Goal: Communication & Community: Answer question/provide support

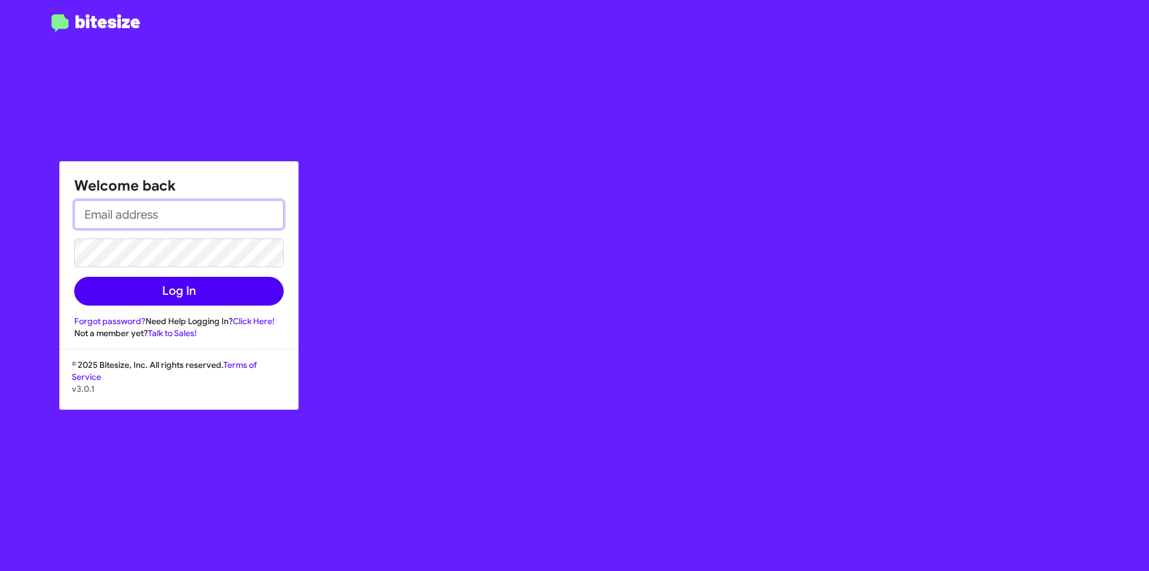
type input "[EMAIL_ADDRESS][DOMAIN_NAME]"
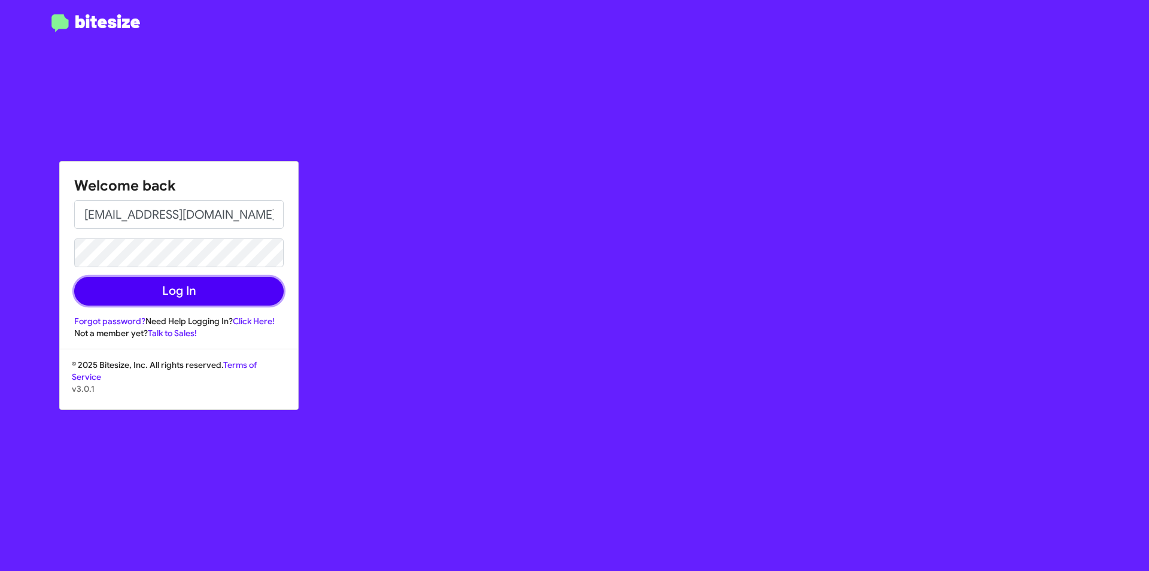
click at [227, 305] on button "Log In" at bounding box center [179, 291] width 210 height 29
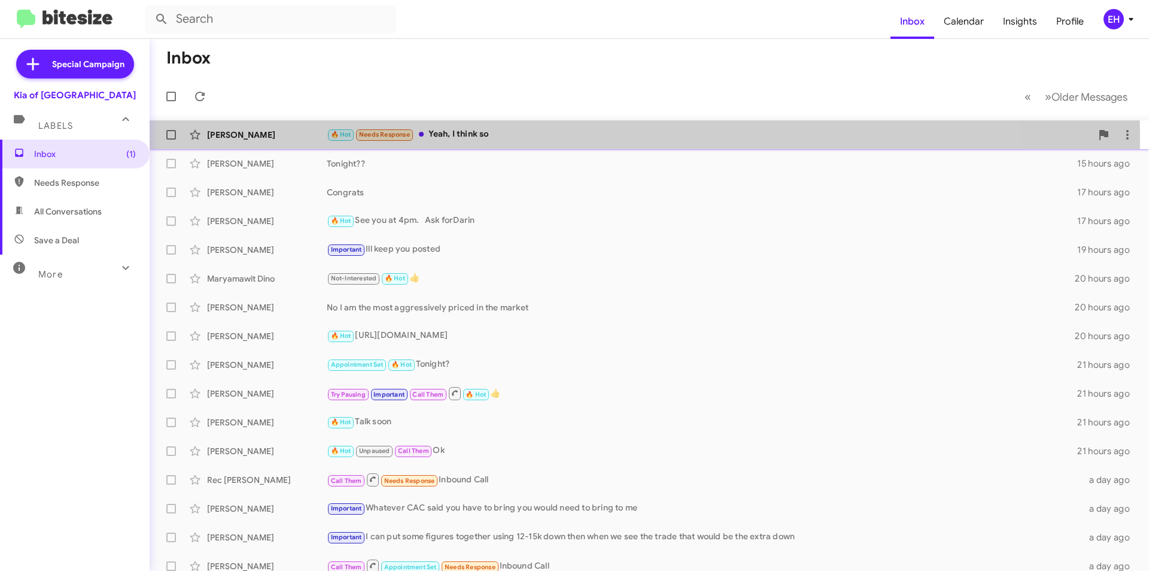
click at [472, 136] on div "🔥 Hot Needs Response Yeah, I think so" at bounding box center [709, 135] width 765 height 14
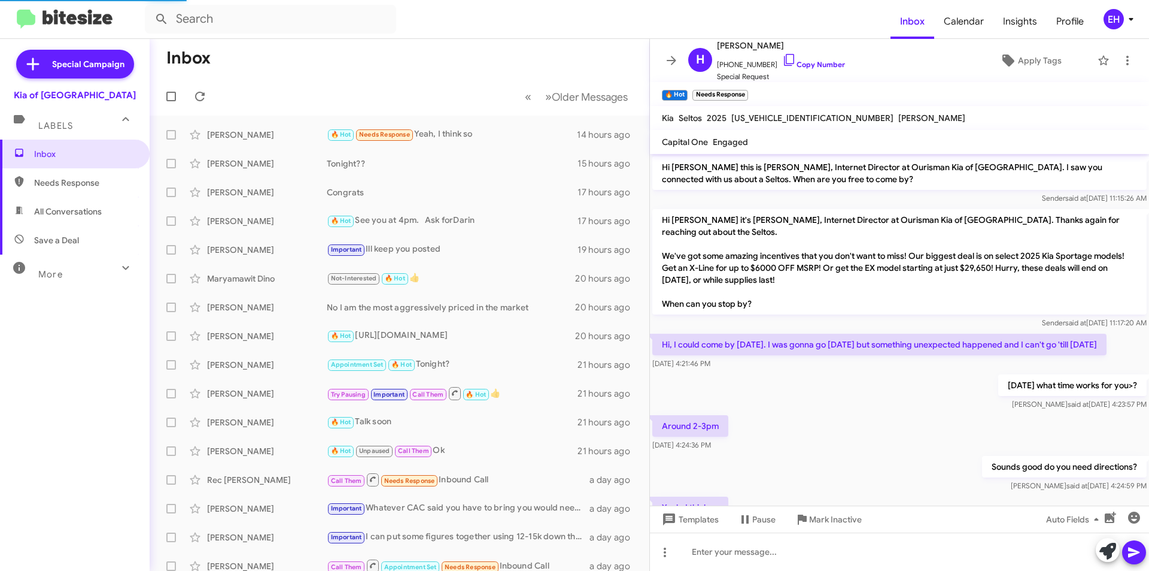
scroll to position [50, 0]
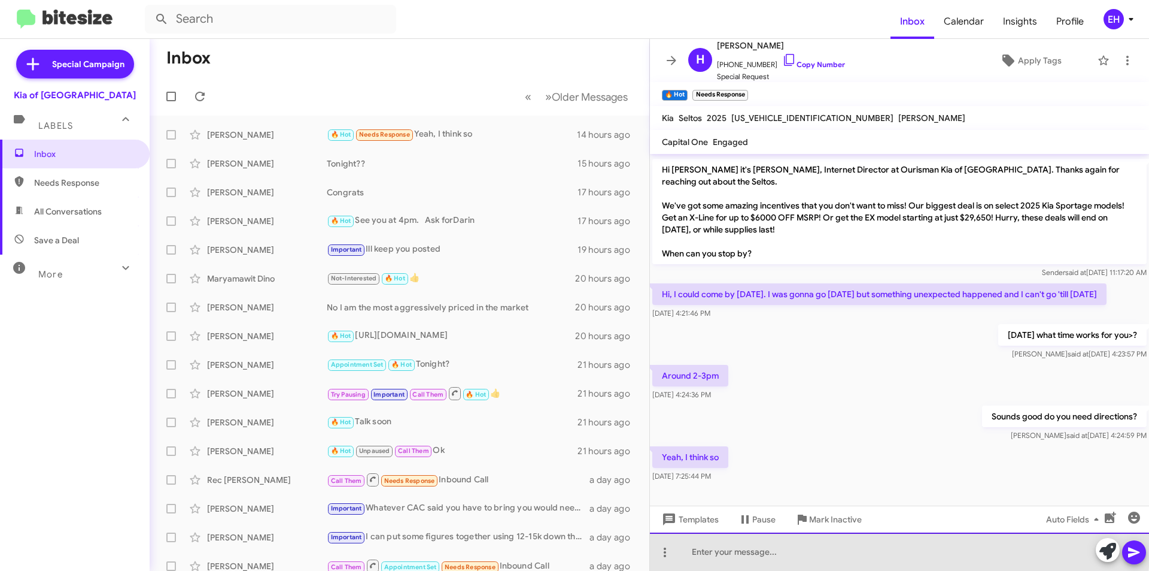
click at [833, 548] on div at bounding box center [899, 551] width 499 height 38
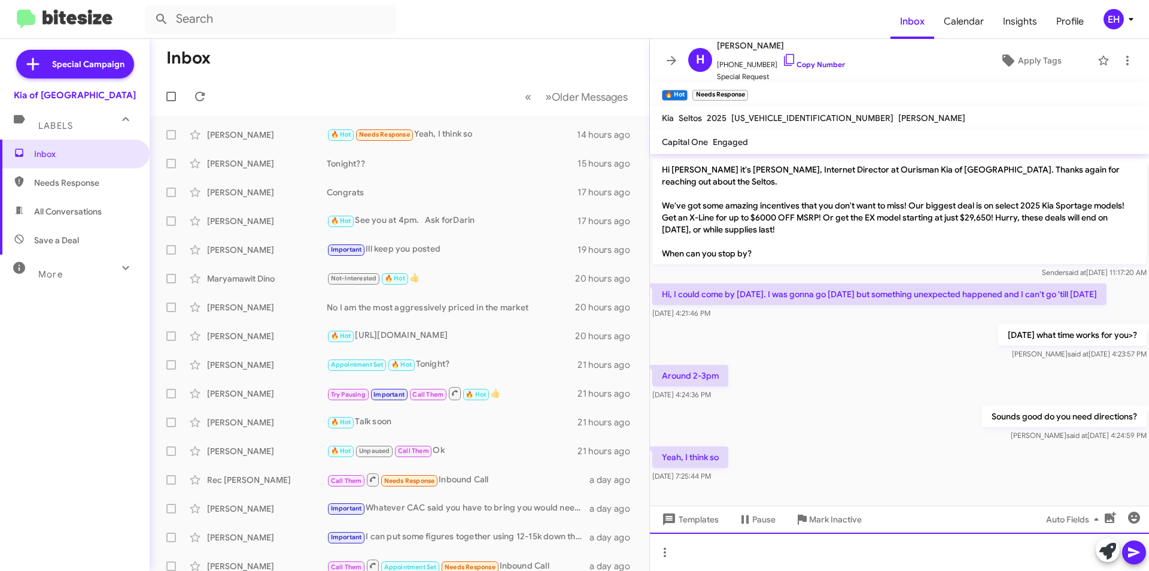
click at [760, 550] on div at bounding box center [899, 551] width 499 height 38
click at [1135, 551] on icon at bounding box center [1133, 552] width 11 height 10
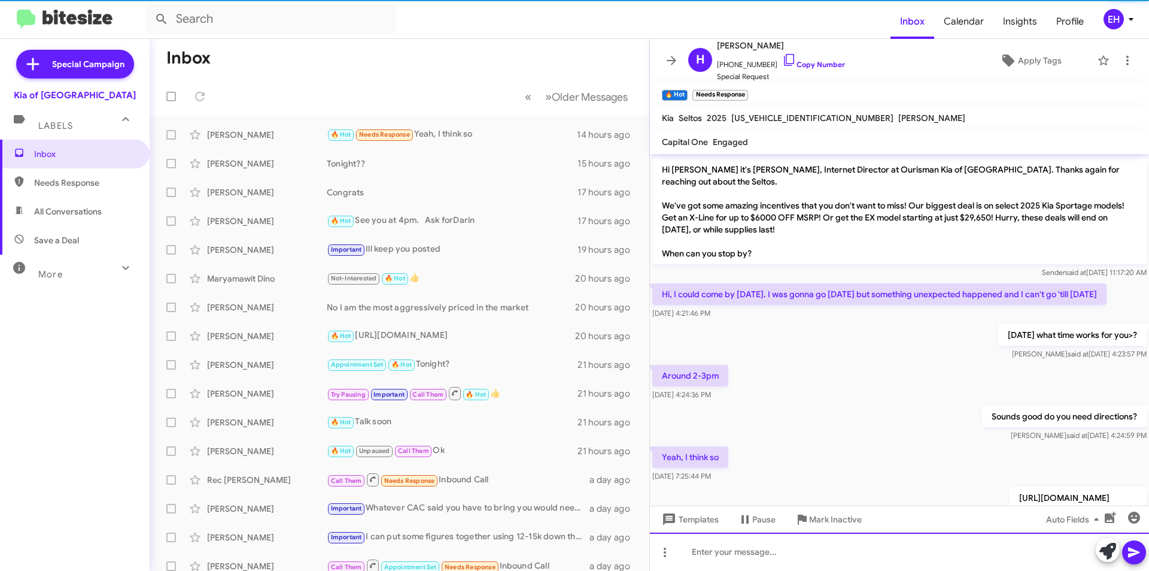
scroll to position [118, 0]
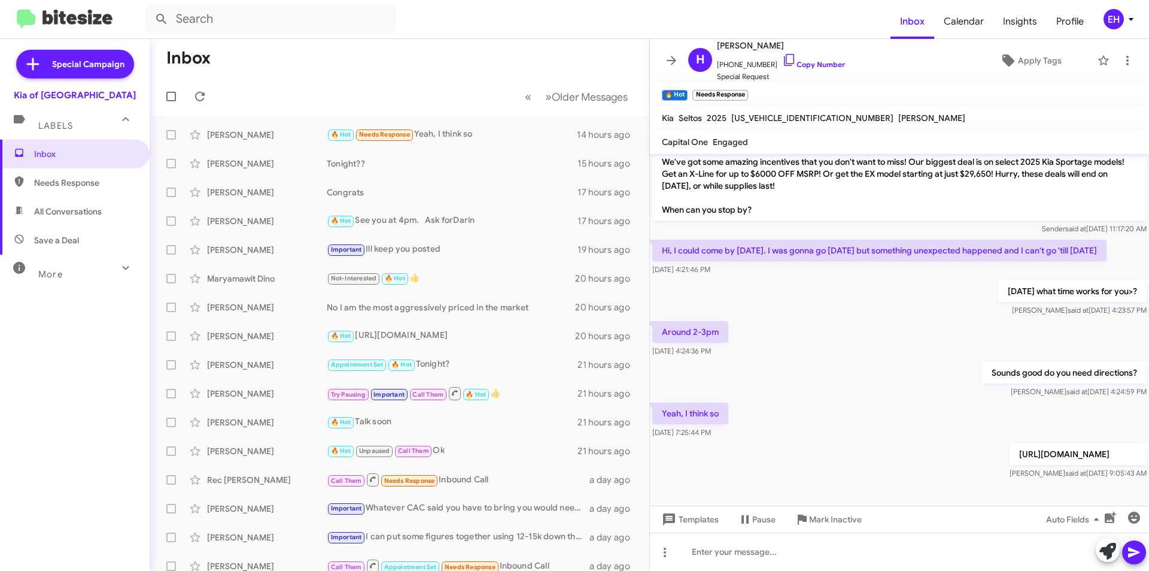
click at [83, 185] on span "Needs Response" at bounding box center [85, 183] width 102 height 12
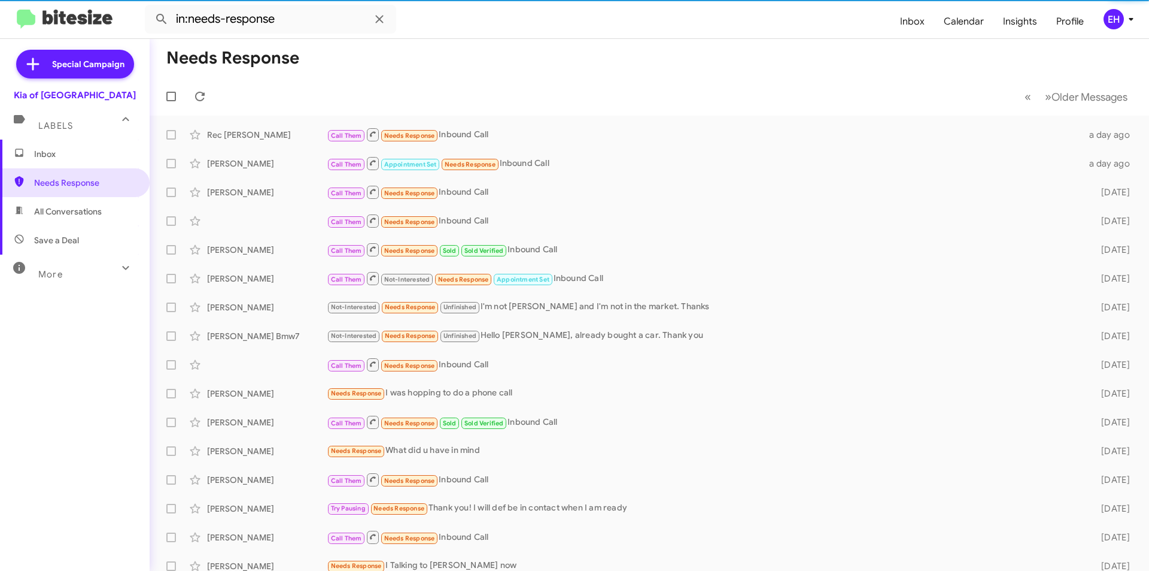
click at [74, 214] on span "All Conversations" at bounding box center [68, 211] width 68 height 12
type input "in:all-conversations"
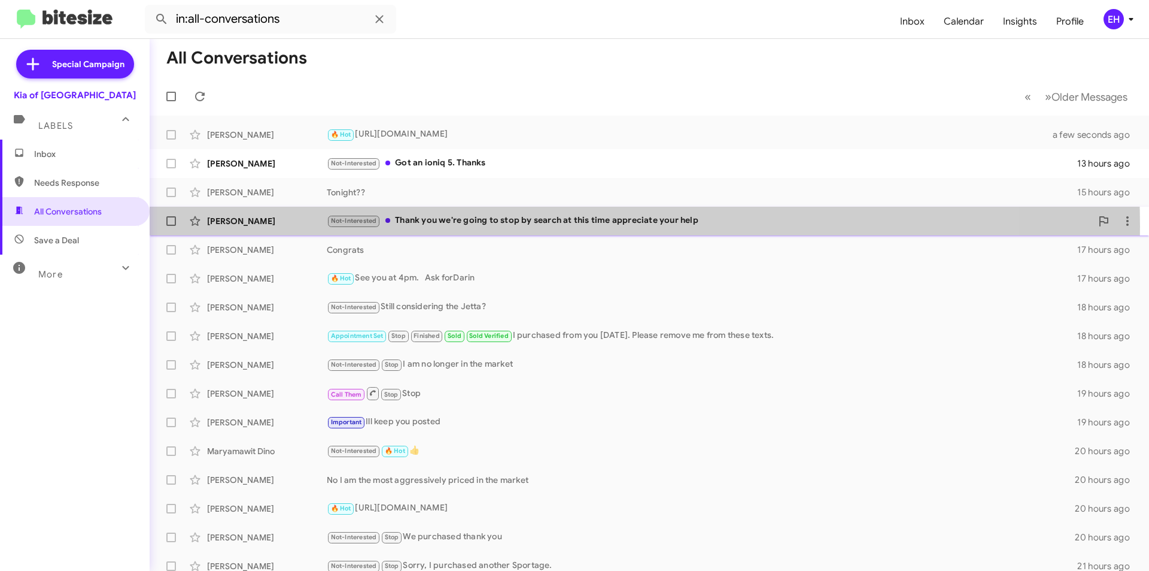
click at [471, 226] on div "Not-Interested Thank you we're going to stop by search at this time appreciate …" at bounding box center [709, 221] width 765 height 14
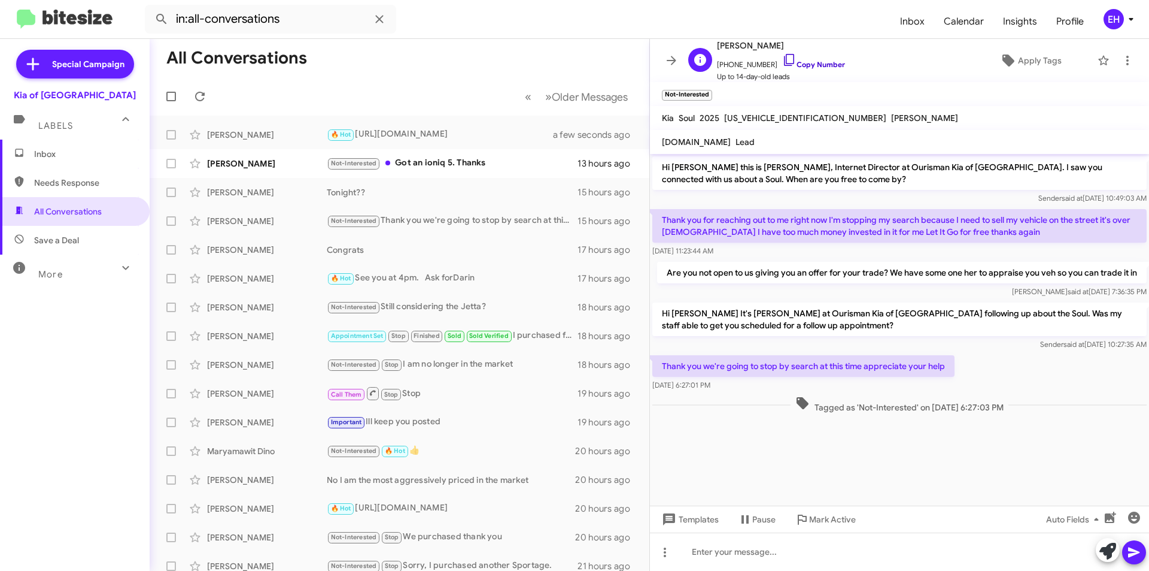
click at [815, 67] on link "Copy Number" at bounding box center [813, 64] width 63 height 9
click at [1121, 63] on icon at bounding box center [1128, 60] width 14 height 14
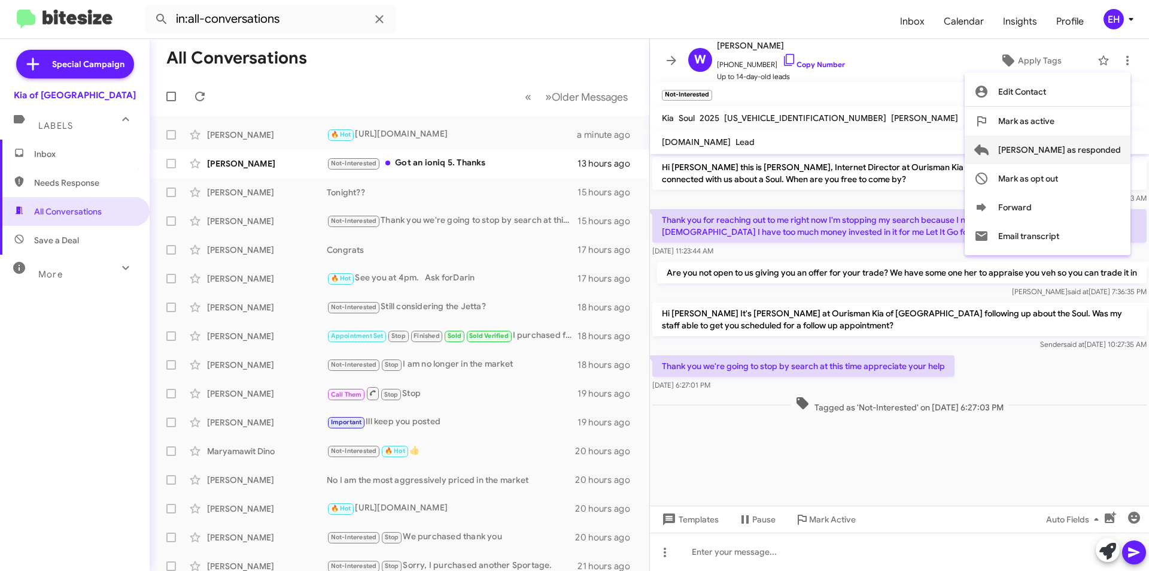
click at [1099, 143] on span "[PERSON_NAME] as responded" at bounding box center [1060, 149] width 123 height 29
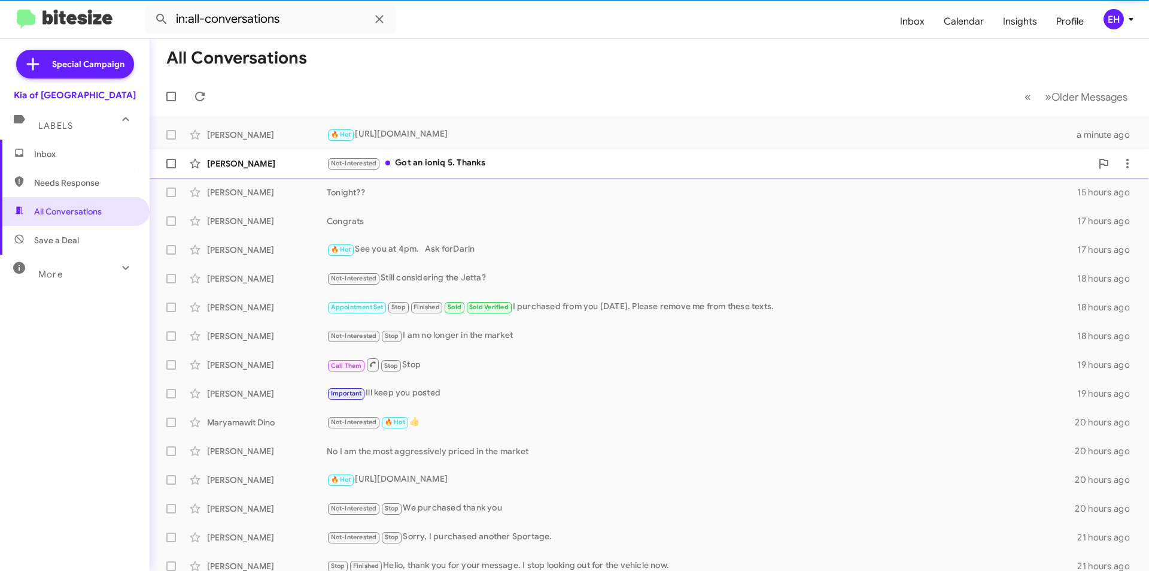
click at [445, 158] on div "Not-Interested Got an ioniq 5. Thanks" at bounding box center [709, 163] width 765 height 14
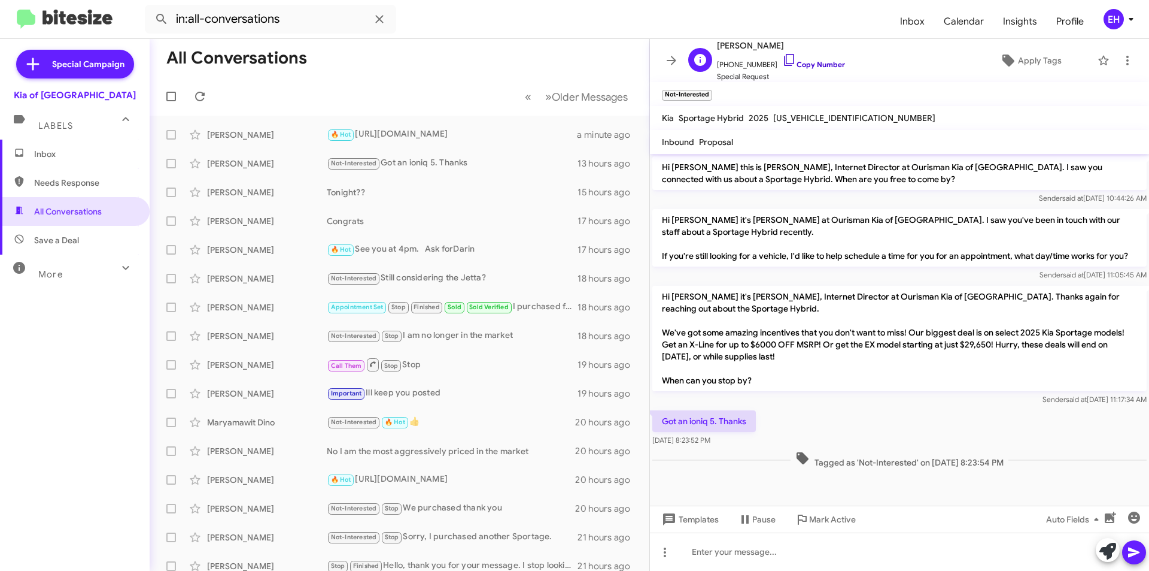
click at [821, 68] on link "Copy Number" at bounding box center [813, 64] width 63 height 9
click at [1121, 64] on icon at bounding box center [1128, 60] width 14 height 14
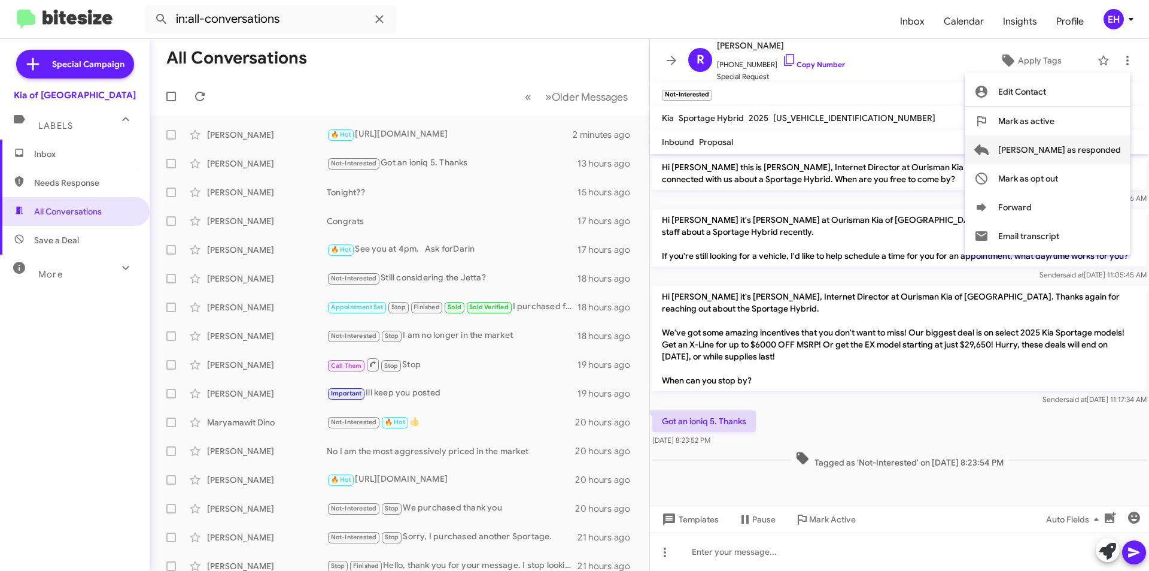
click at [1112, 147] on span "[PERSON_NAME] as responded" at bounding box center [1060, 149] width 123 height 29
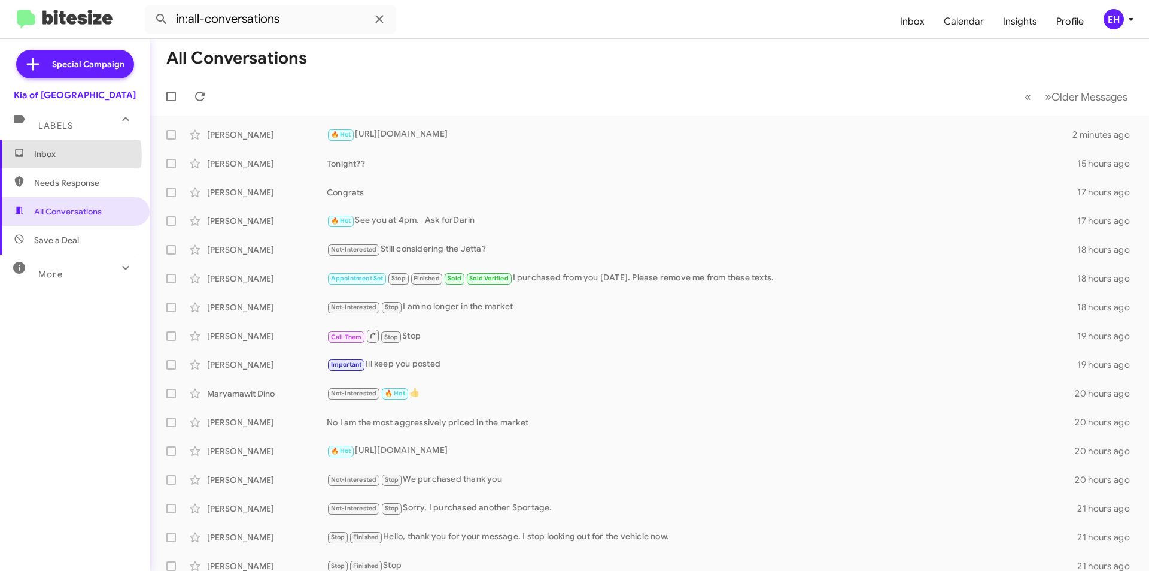
click at [53, 155] on span "Inbox" at bounding box center [85, 154] width 102 height 12
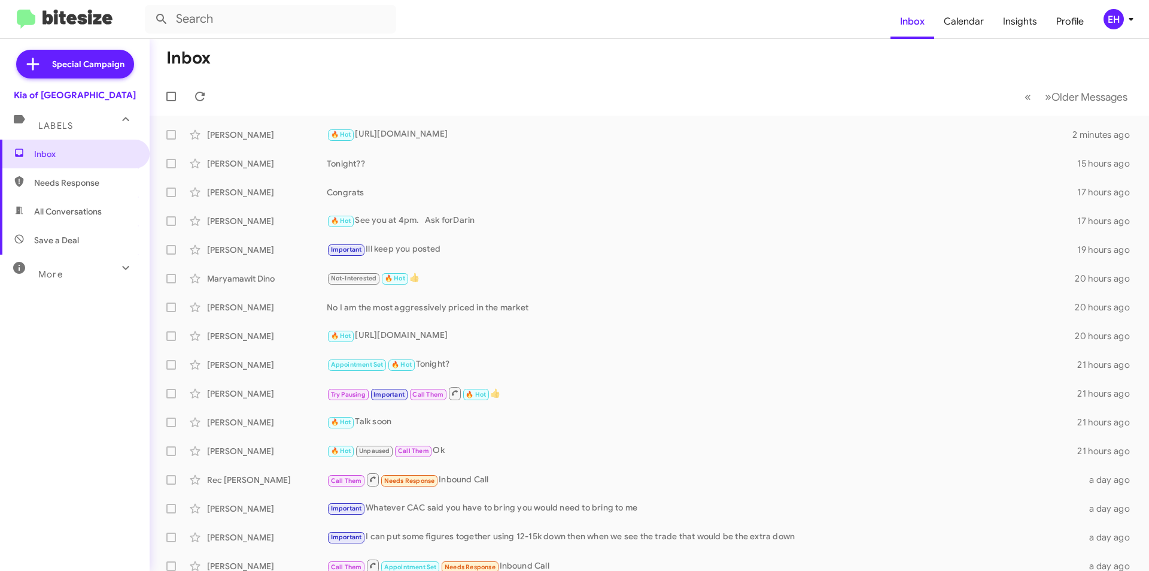
click at [54, 181] on span "Needs Response" at bounding box center [85, 183] width 102 height 12
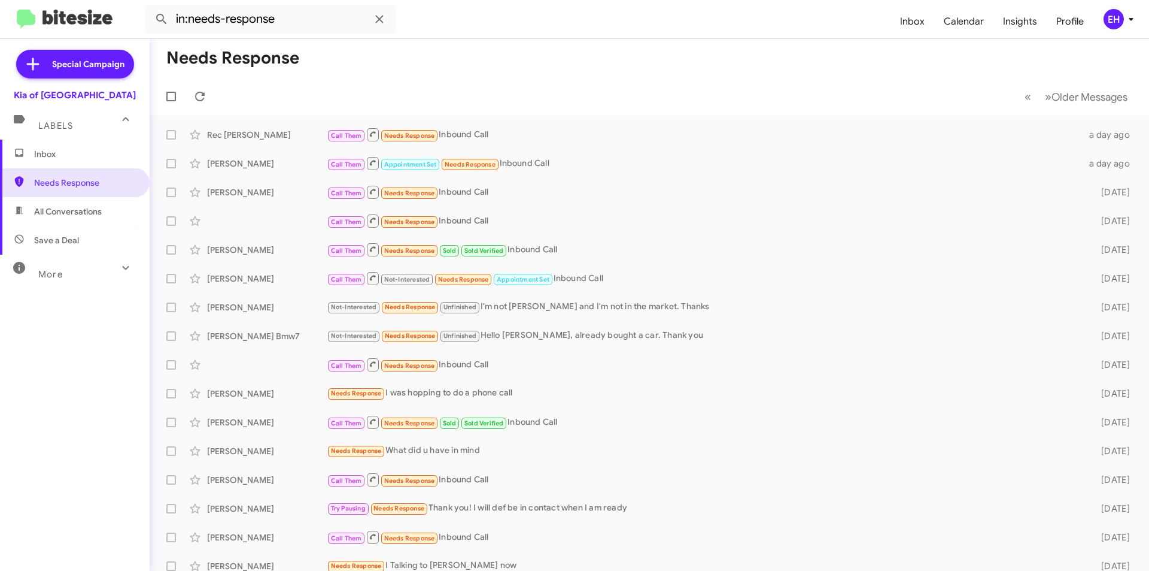
click at [52, 216] on span "All Conversations" at bounding box center [68, 211] width 68 height 12
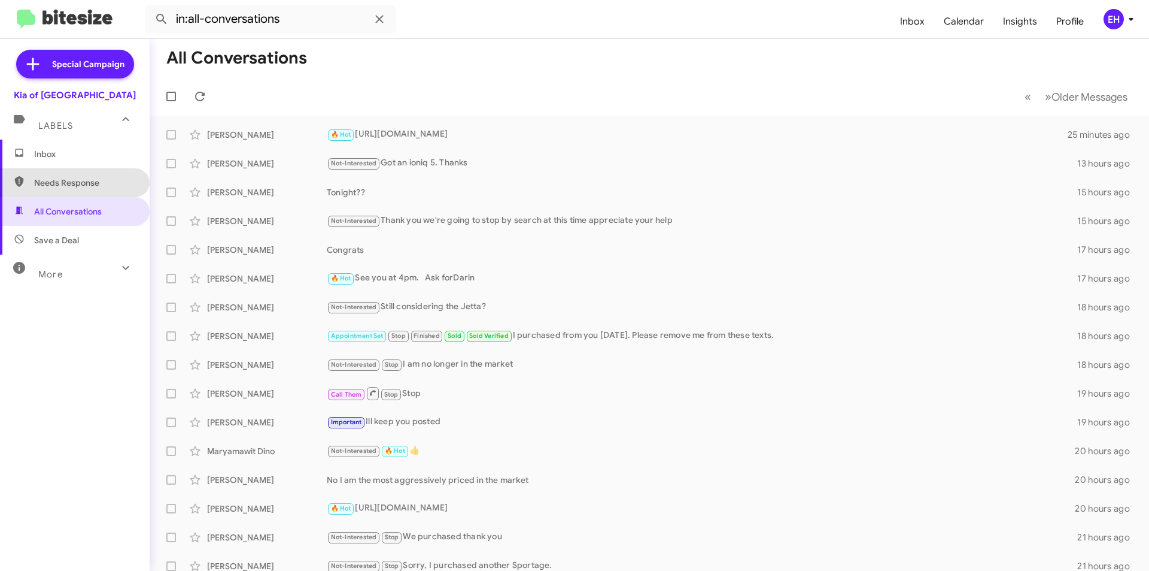
click at [92, 186] on span "Needs Response" at bounding box center [85, 183] width 102 height 12
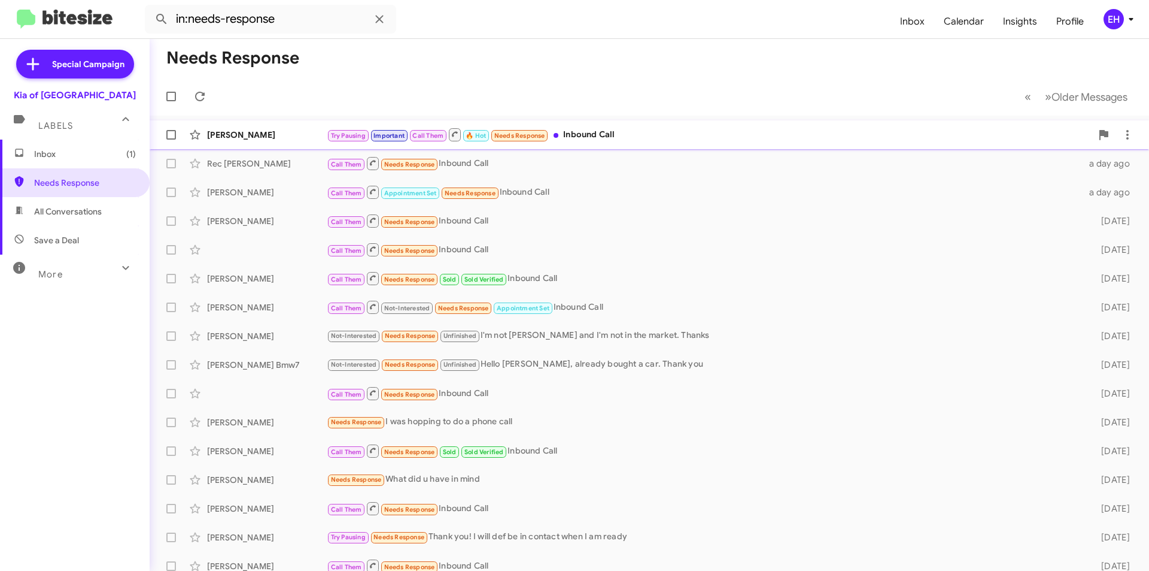
click at [577, 135] on div "Try Pausing Important Call Them 🔥 Hot Needs Response Inbound Call" at bounding box center [709, 134] width 765 height 15
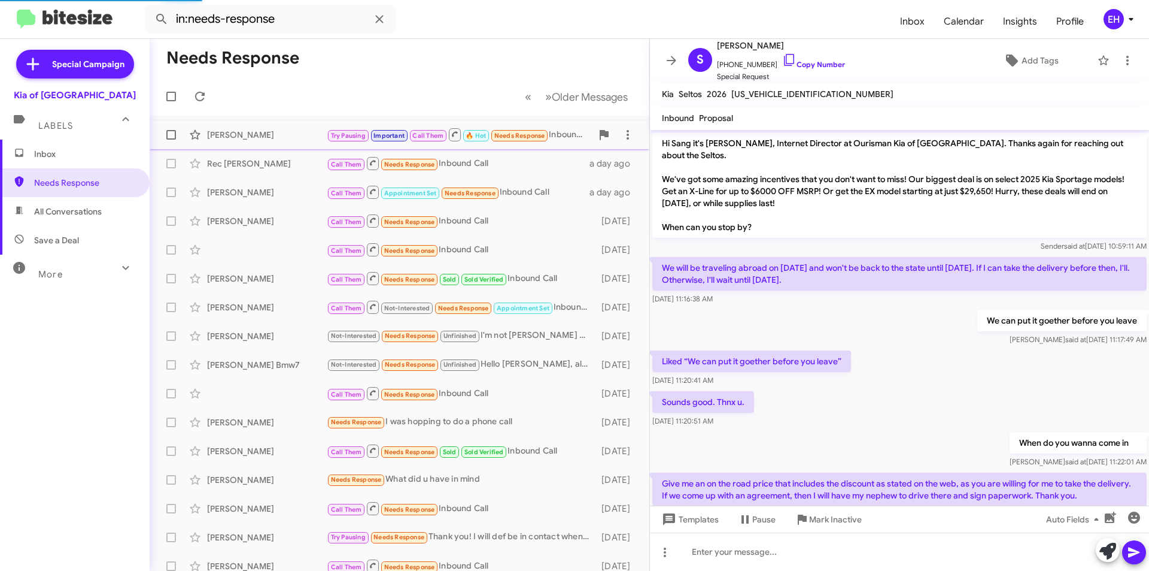
scroll to position [520, 0]
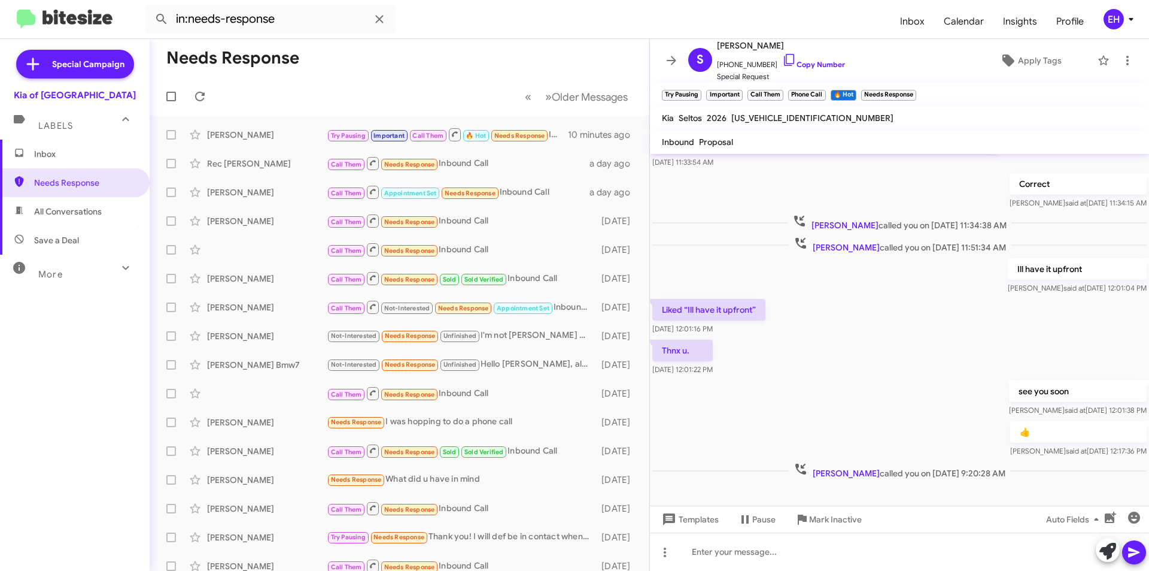
click at [80, 256] on mat-expansion-panel-header "More" at bounding box center [75, 268] width 150 height 29
click at [83, 234] on span "Save a Deal" at bounding box center [75, 240] width 150 height 29
type input "in:not-interested"
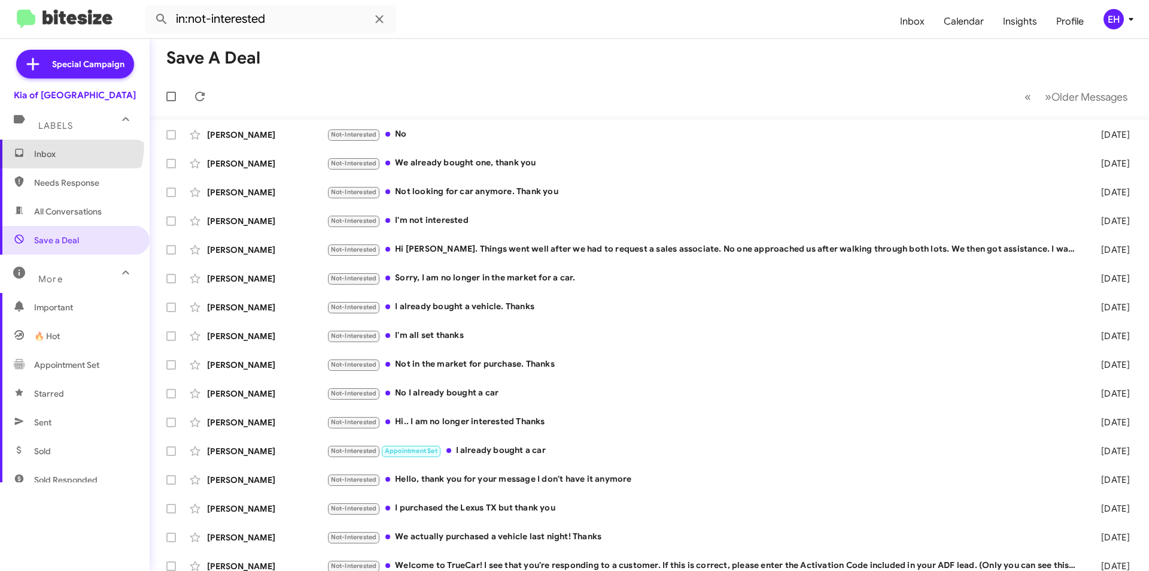
click at [59, 144] on span "Inbox" at bounding box center [75, 153] width 150 height 29
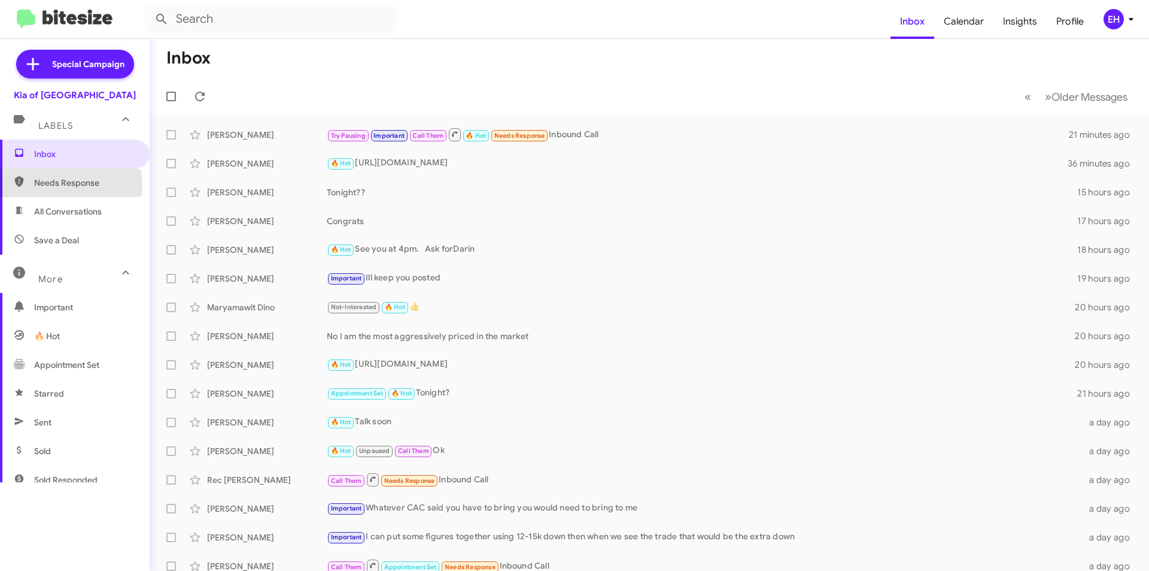
click at [51, 186] on span "Needs Response" at bounding box center [85, 183] width 102 height 12
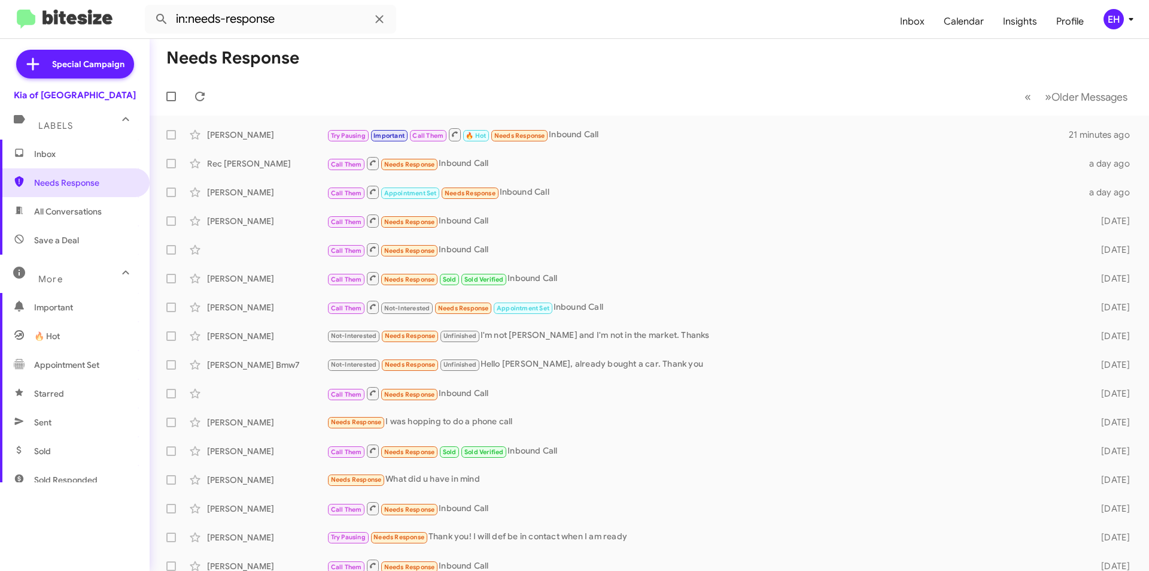
click at [59, 207] on span "All Conversations" at bounding box center [68, 211] width 68 height 12
type input "in:all-conversations"
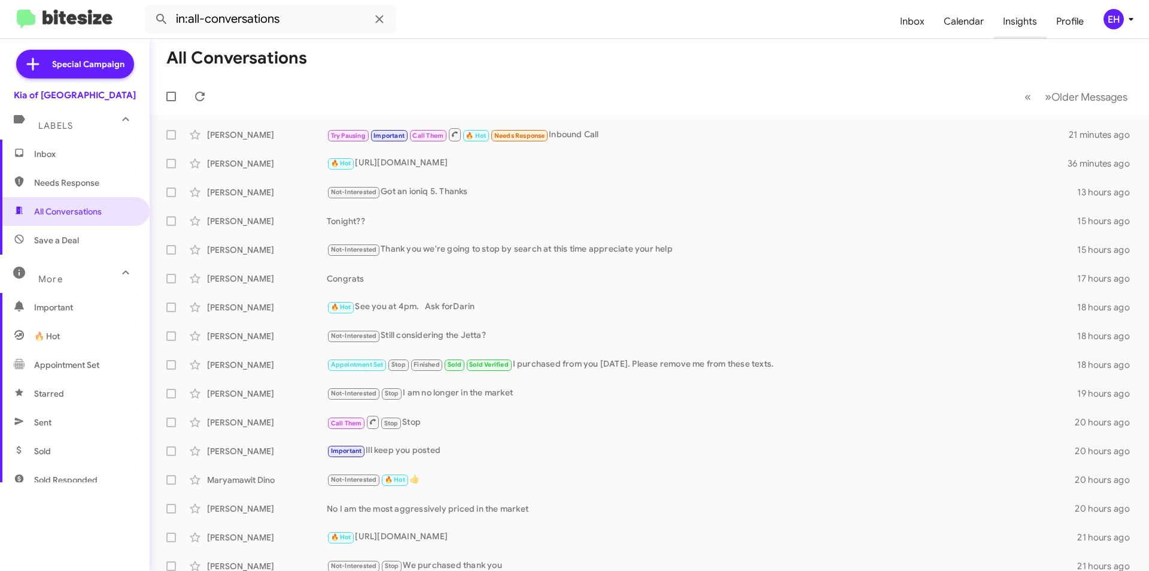
click at [1028, 27] on span "Insights" at bounding box center [1020, 21] width 53 height 35
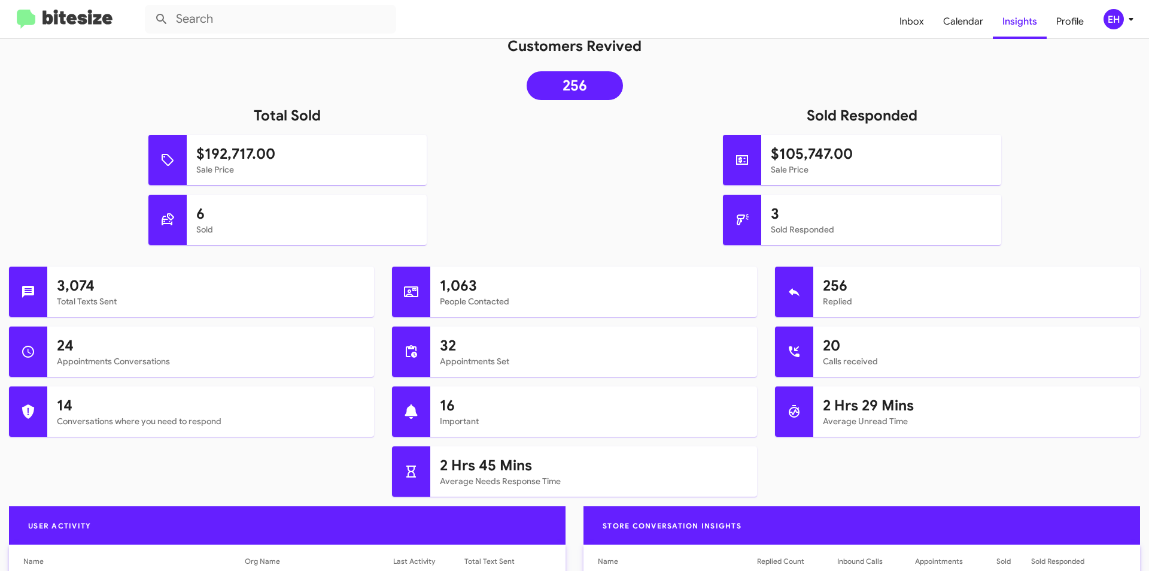
scroll to position [299, 0]
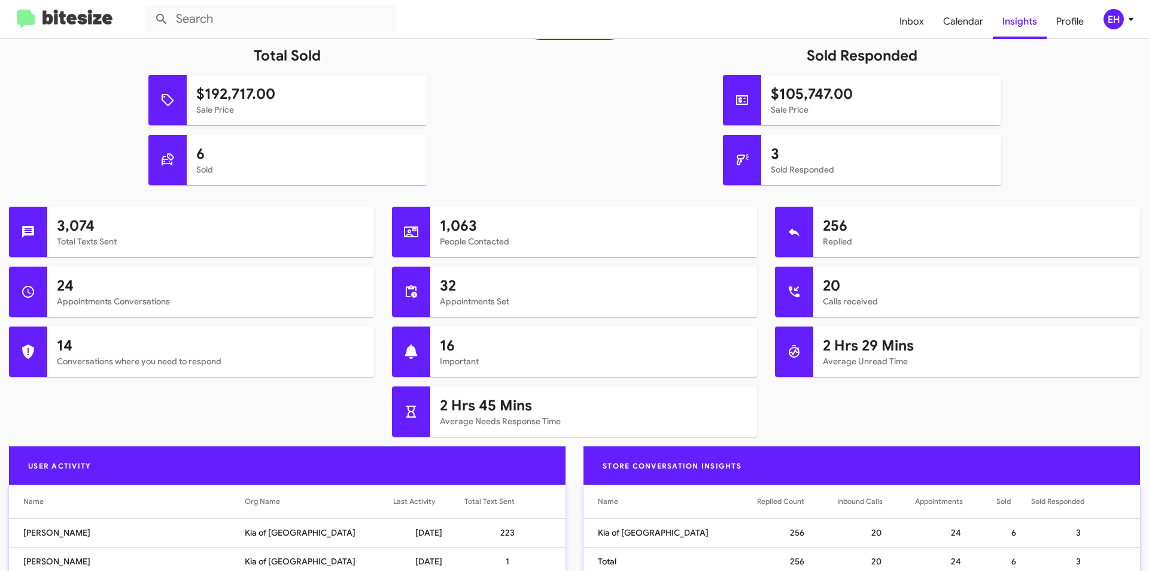
click at [31, 14] on img at bounding box center [65, 20] width 96 height 20
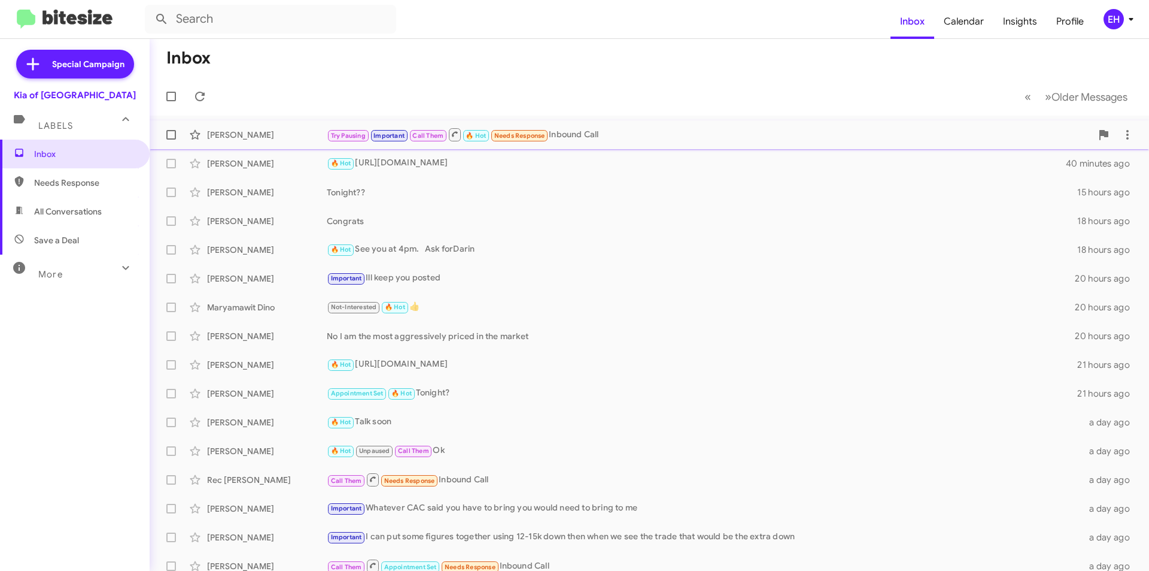
click at [290, 134] on div "[PERSON_NAME]" at bounding box center [267, 135] width 120 height 12
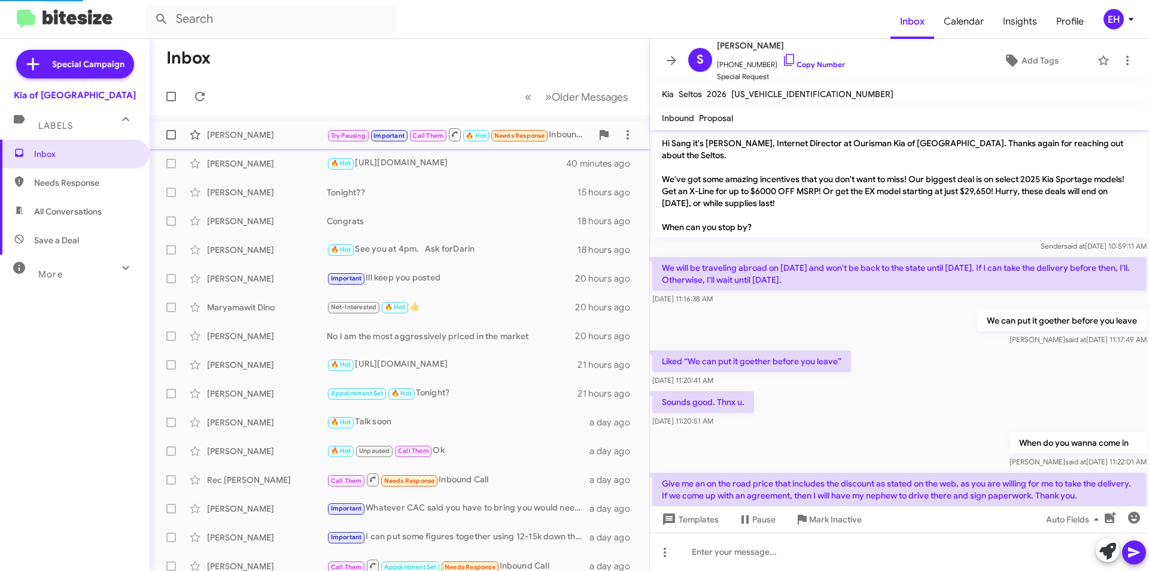
scroll to position [520, 0]
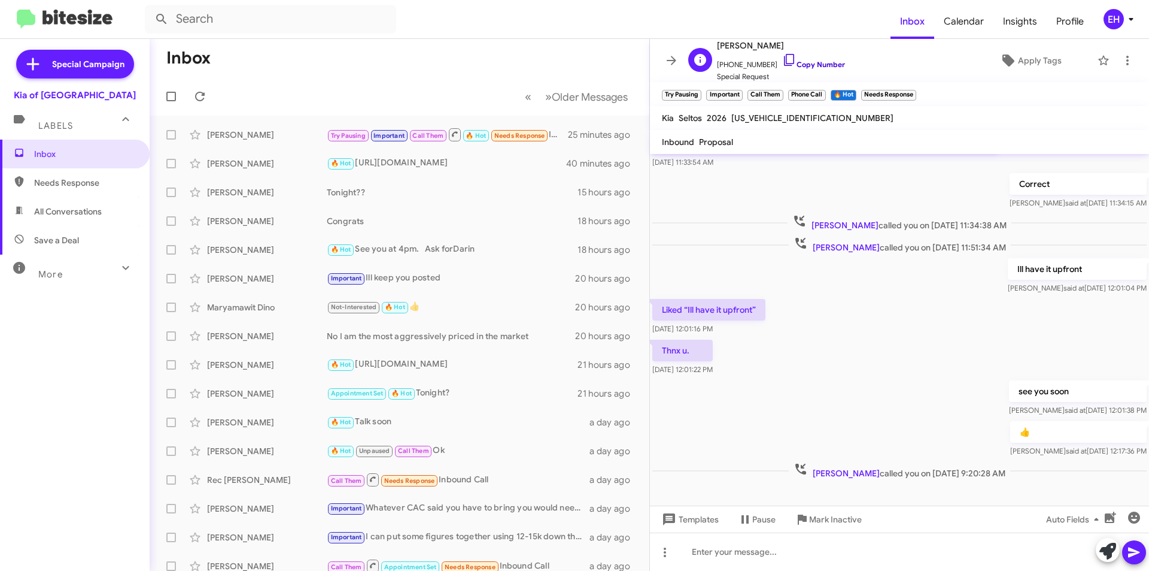
click at [806, 62] on link "Copy Number" at bounding box center [813, 64] width 63 height 9
click at [83, 183] on span "Needs Response" at bounding box center [85, 183] width 102 height 12
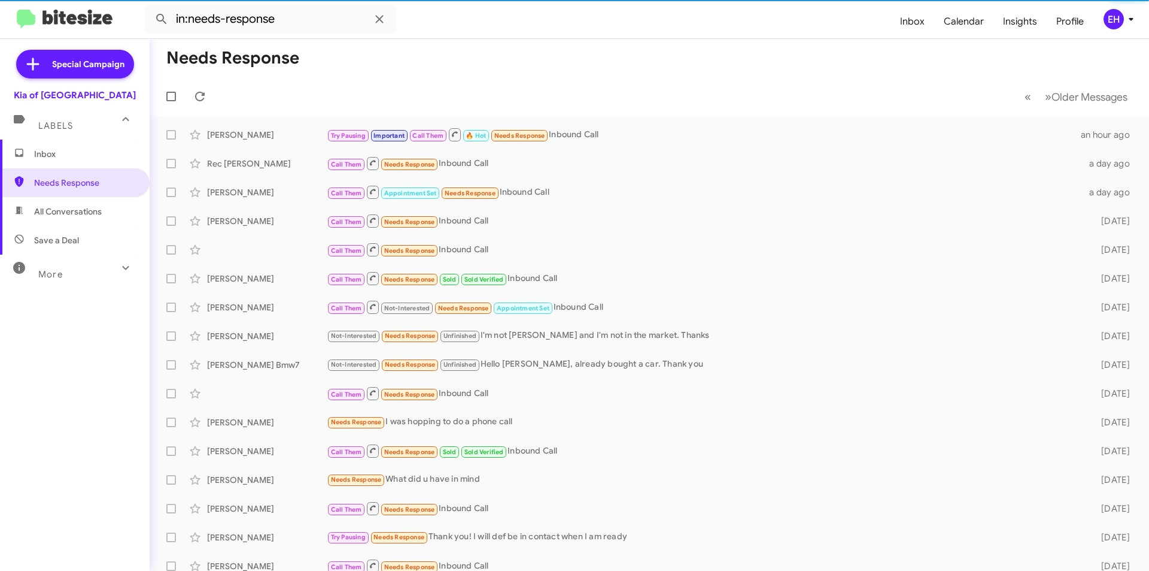
click at [74, 216] on span "All Conversations" at bounding box center [68, 211] width 68 height 12
type input "in:all-conversations"
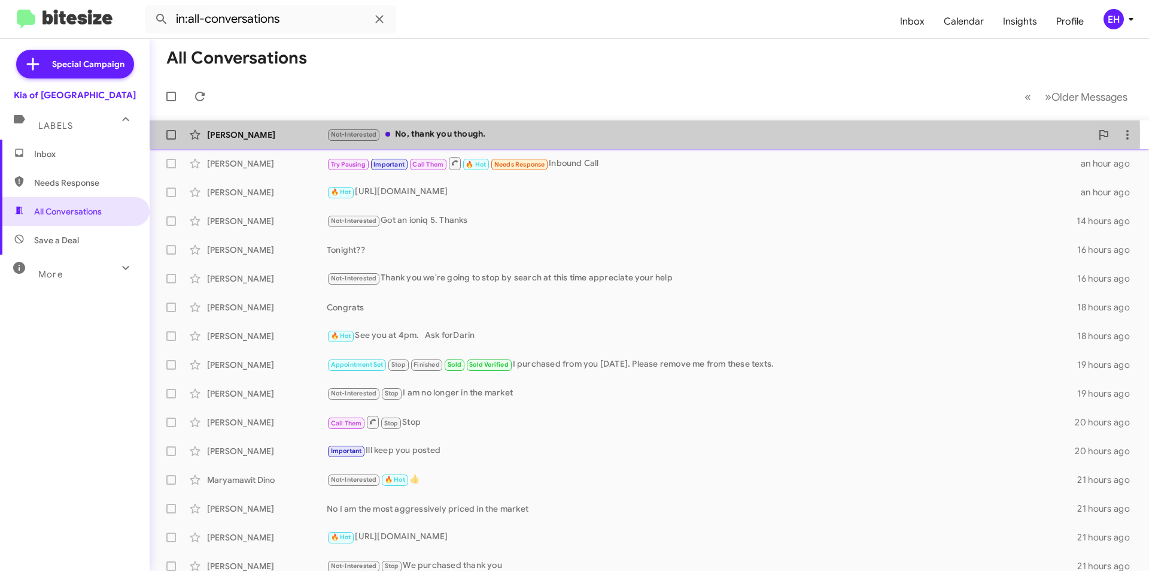
click at [434, 137] on div "Not-Interested No, thank you though." at bounding box center [709, 135] width 765 height 14
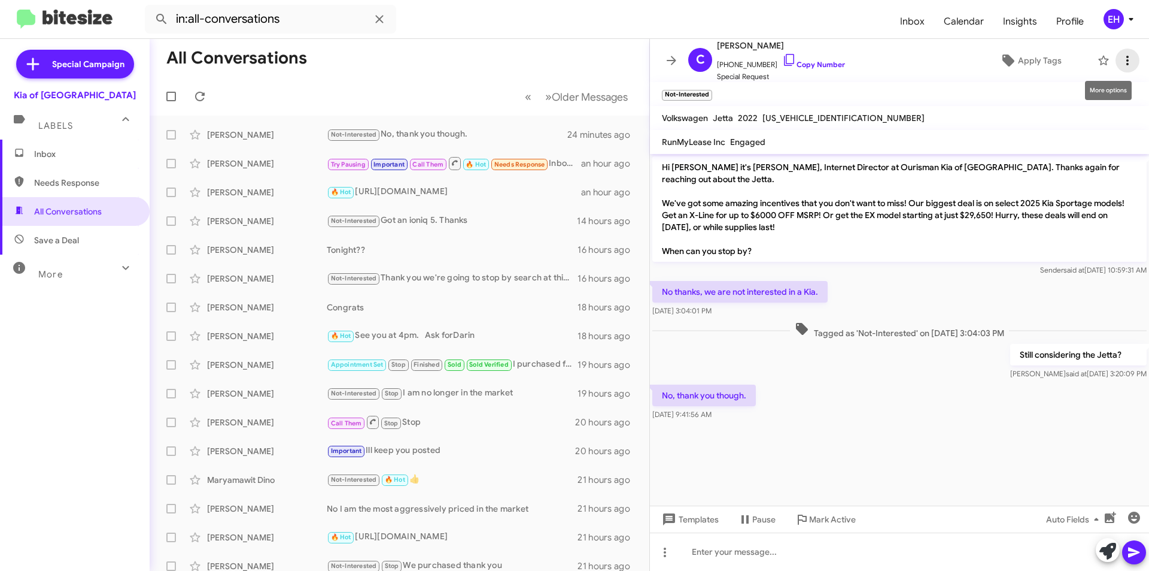
click at [1121, 63] on icon at bounding box center [1128, 60] width 14 height 14
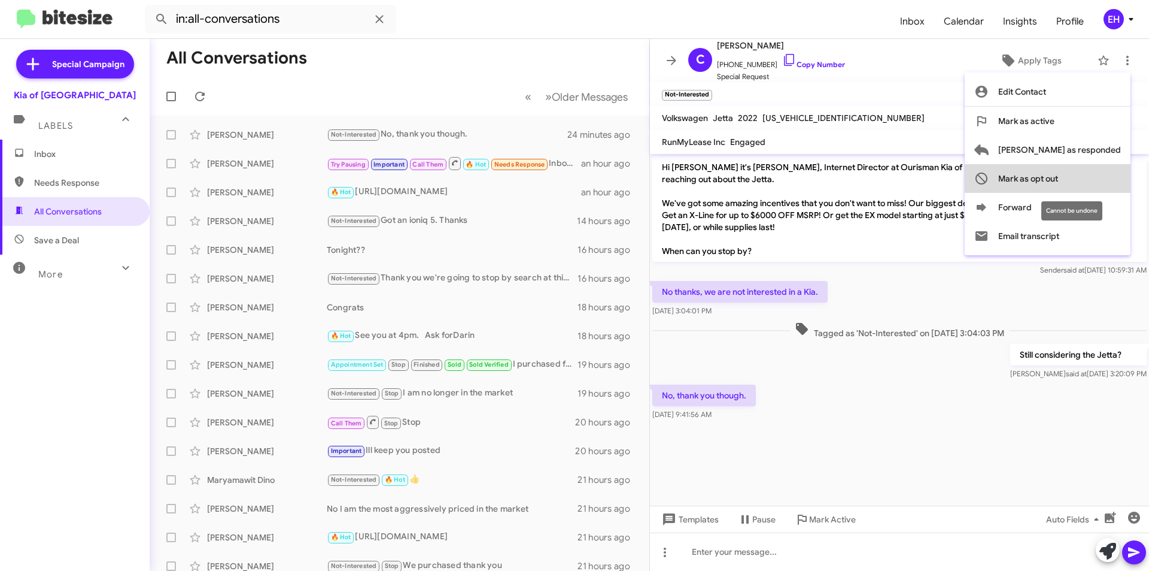
click at [1058, 177] on span "Mark as opt out" at bounding box center [1029, 178] width 60 height 29
